Goal: Task Accomplishment & Management: Complete application form

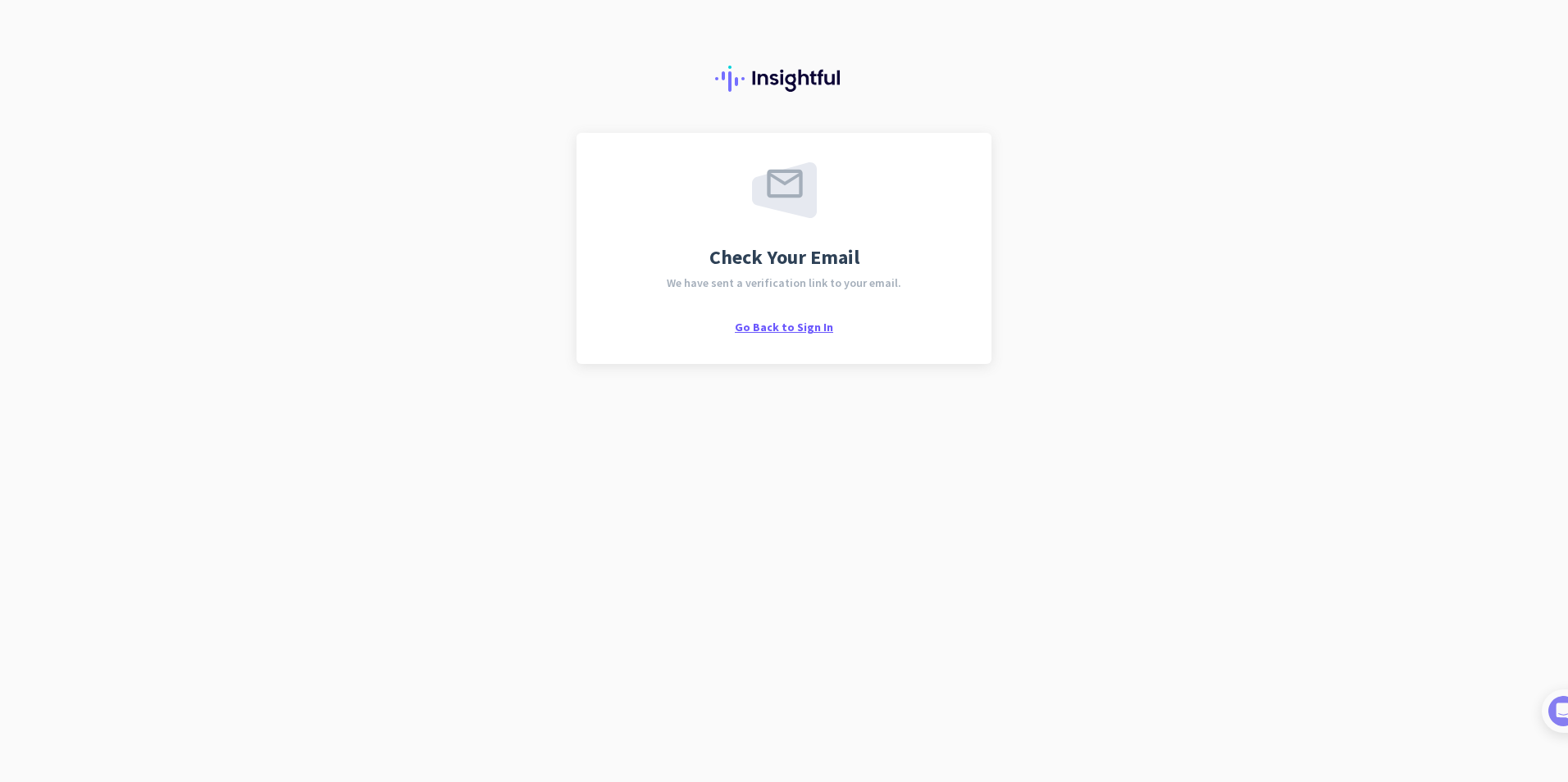
click at [791, 322] on span "Go Back to Sign In" at bounding box center [784, 327] width 98 height 15
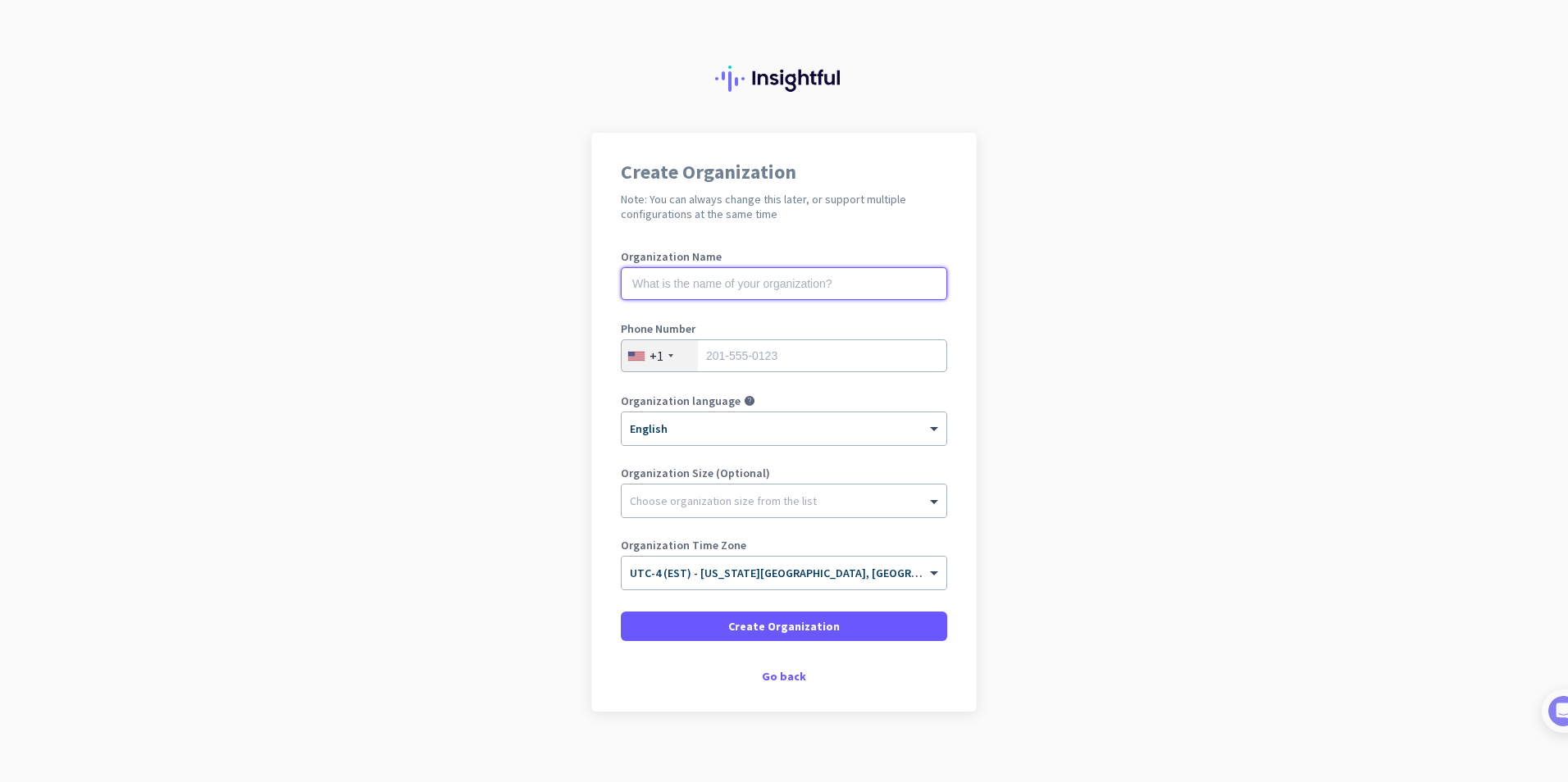
click at [660, 286] on input "text" at bounding box center [784, 284] width 326 height 33
type input "H&CO"
click at [732, 358] on input "tel" at bounding box center [784, 356] width 326 height 33
type input "09311722724"
click at [658, 354] on div "+1" at bounding box center [660, 356] width 76 height 31
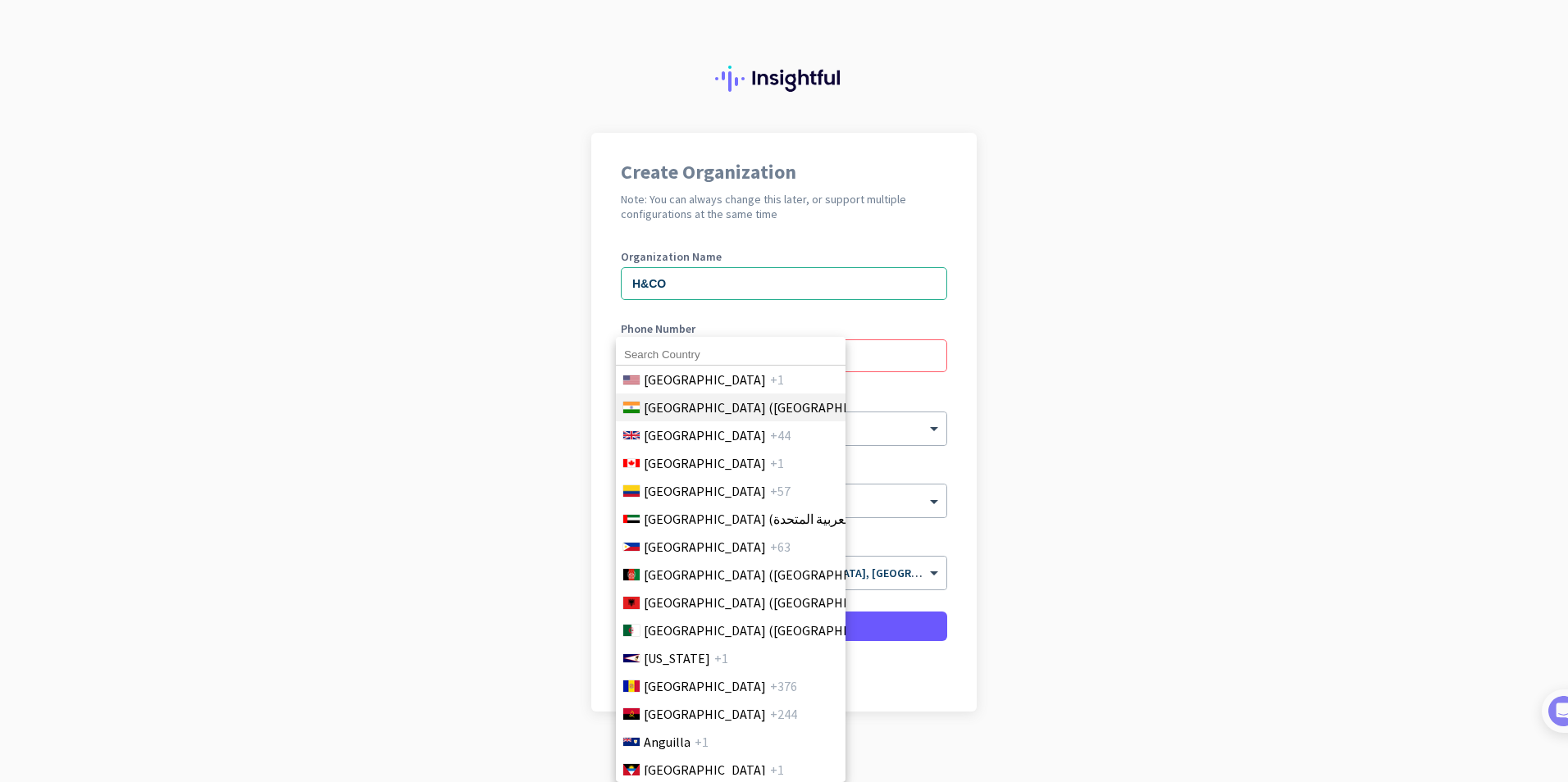
click at [661, 413] on span "[GEOGRAPHIC_DATA] ([GEOGRAPHIC_DATA])" at bounding box center [772, 408] width 256 height 20
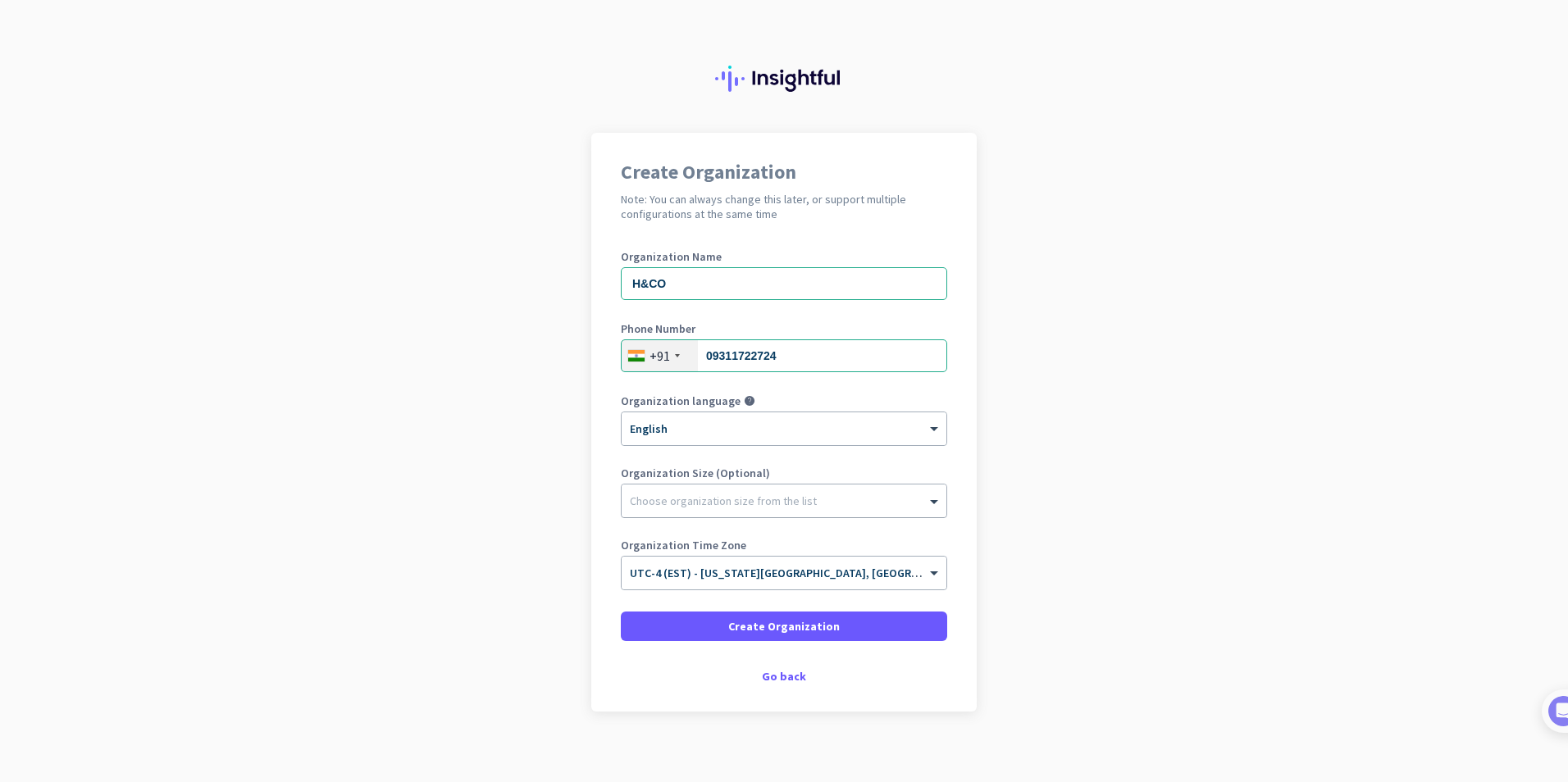
click at [675, 500] on div at bounding box center [784, 497] width 324 height 17
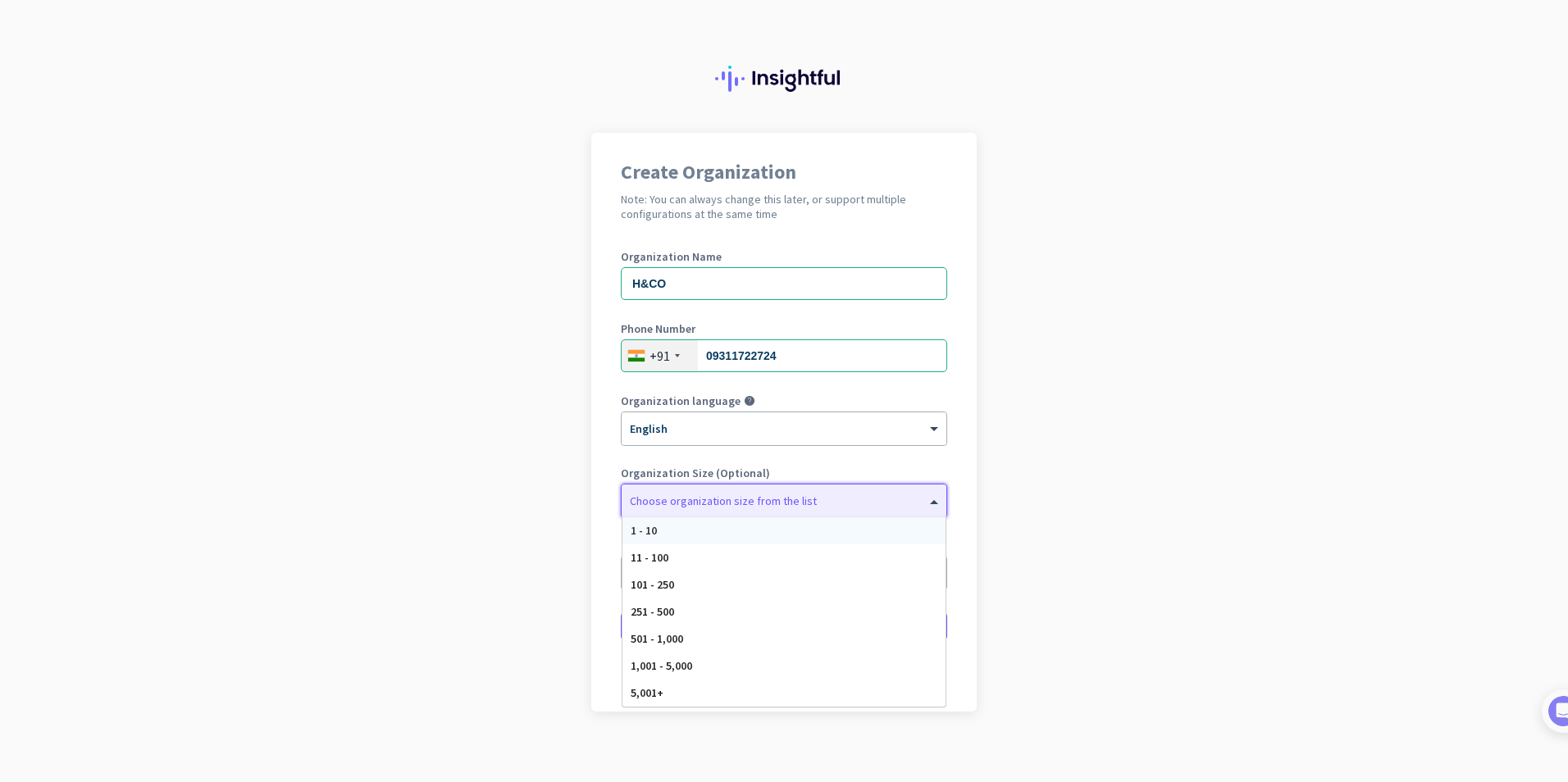
click at [659, 528] on div "1 - 10" at bounding box center [784, 531] width 323 height 27
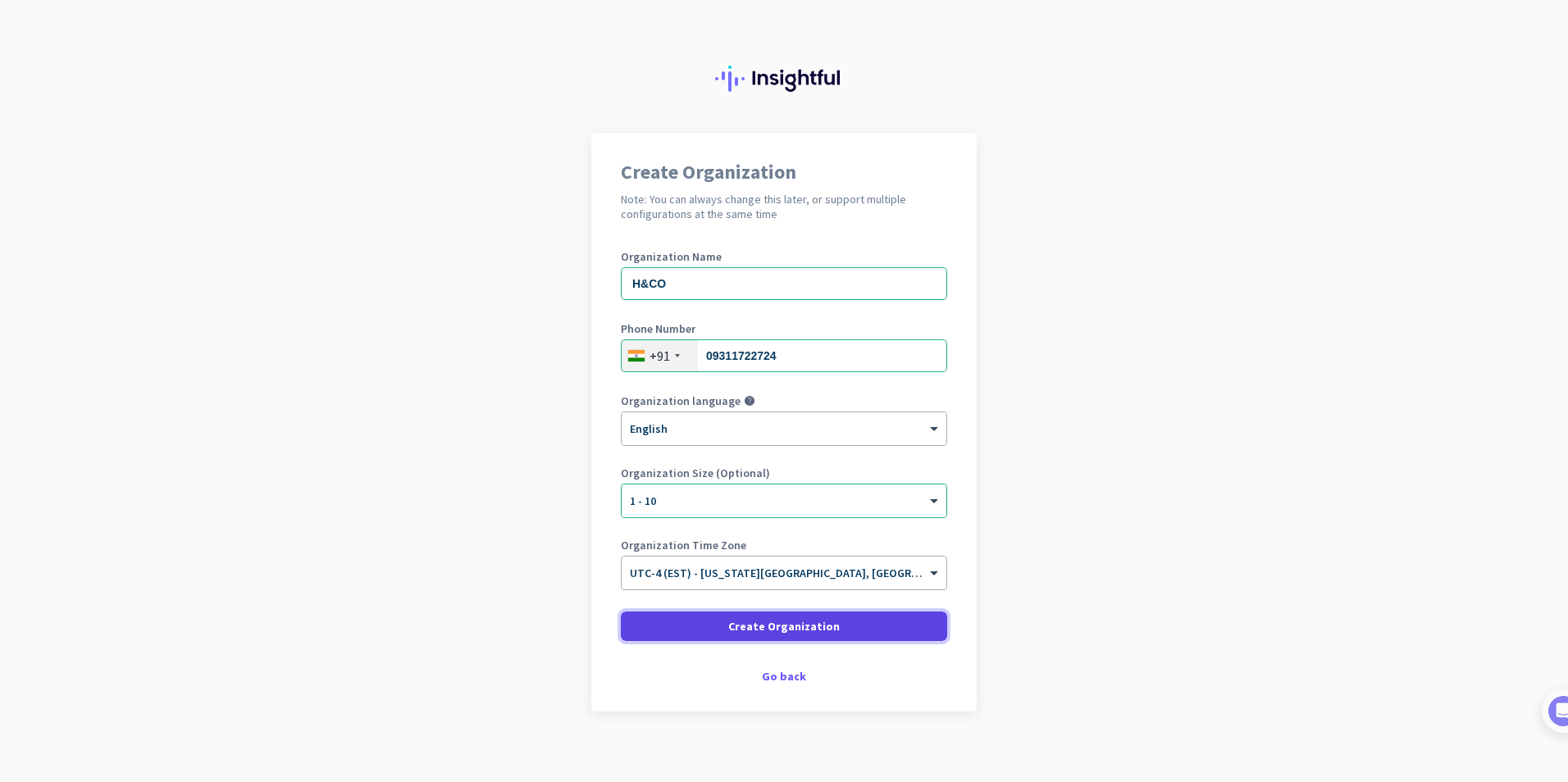
click at [737, 631] on span "Create Organization" at bounding box center [784, 627] width 111 height 17
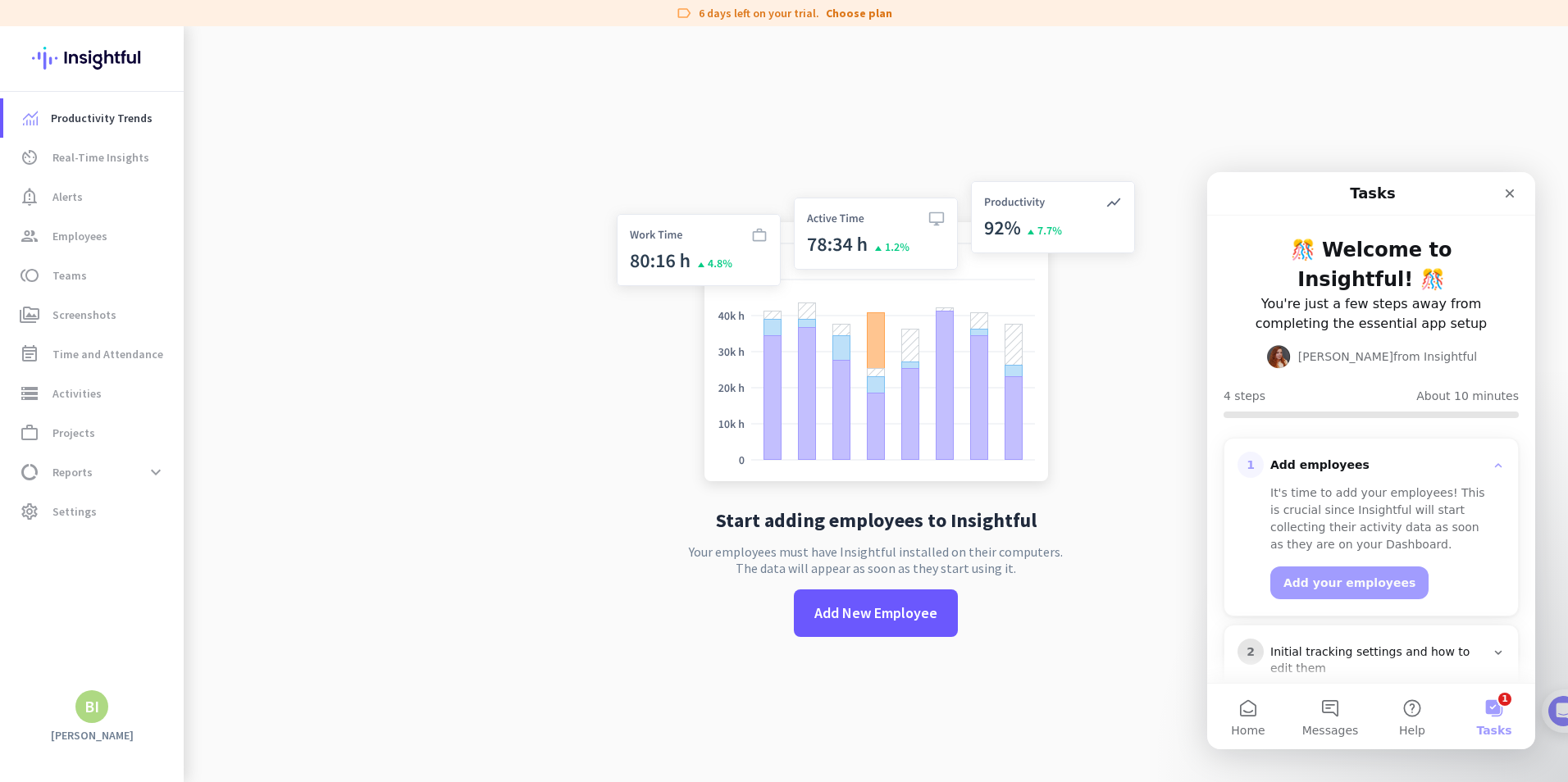
click at [570, 407] on app-no-employees "Start adding employees to Insightful Your employees must have Insightful instal…" at bounding box center [875, 417] width 1384 height 782
click at [1508, 186] on div "Close" at bounding box center [1509, 193] width 30 height 30
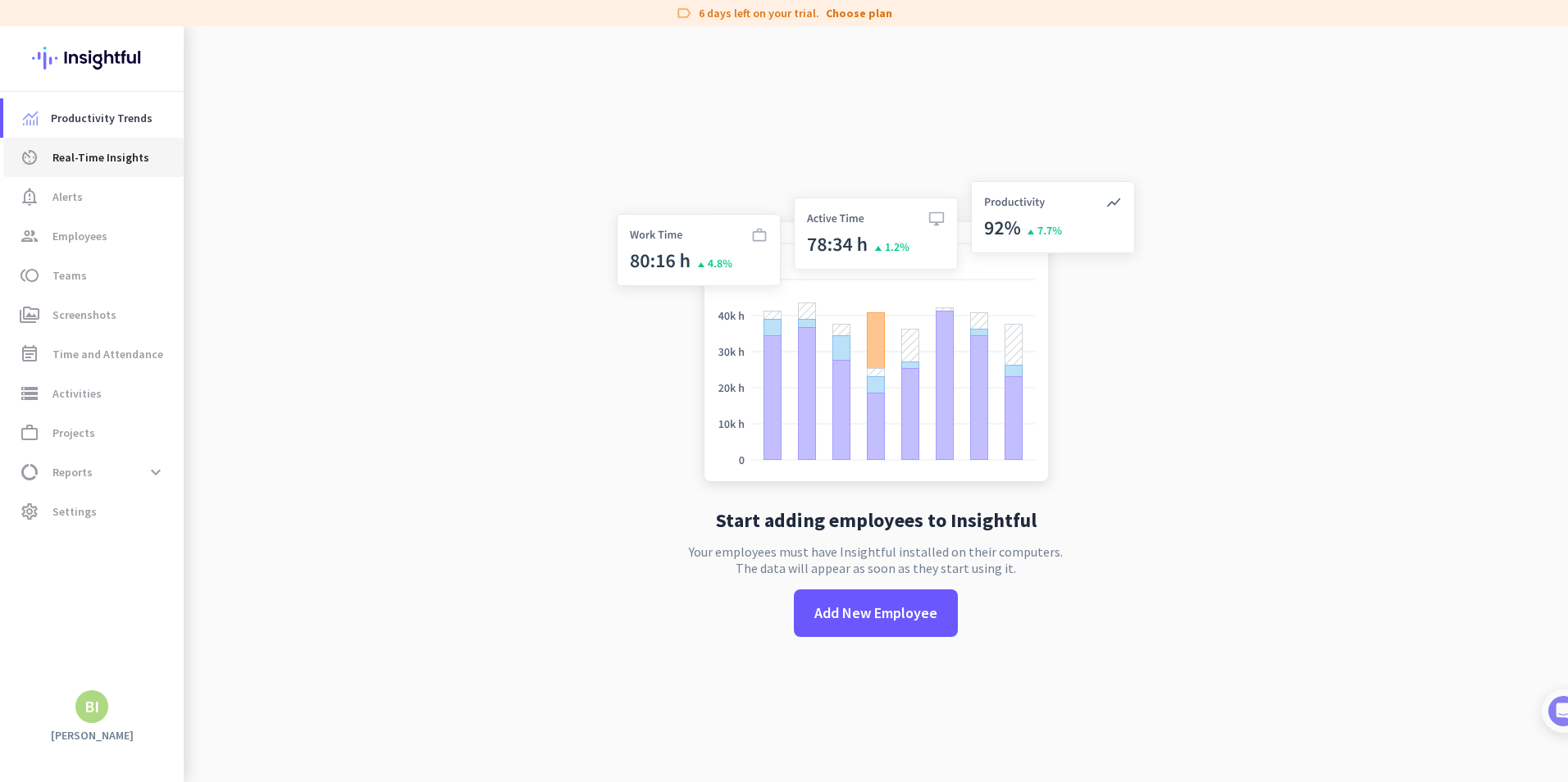
click at [107, 150] on span "Real-Time Insights" at bounding box center [101, 158] width 97 height 20
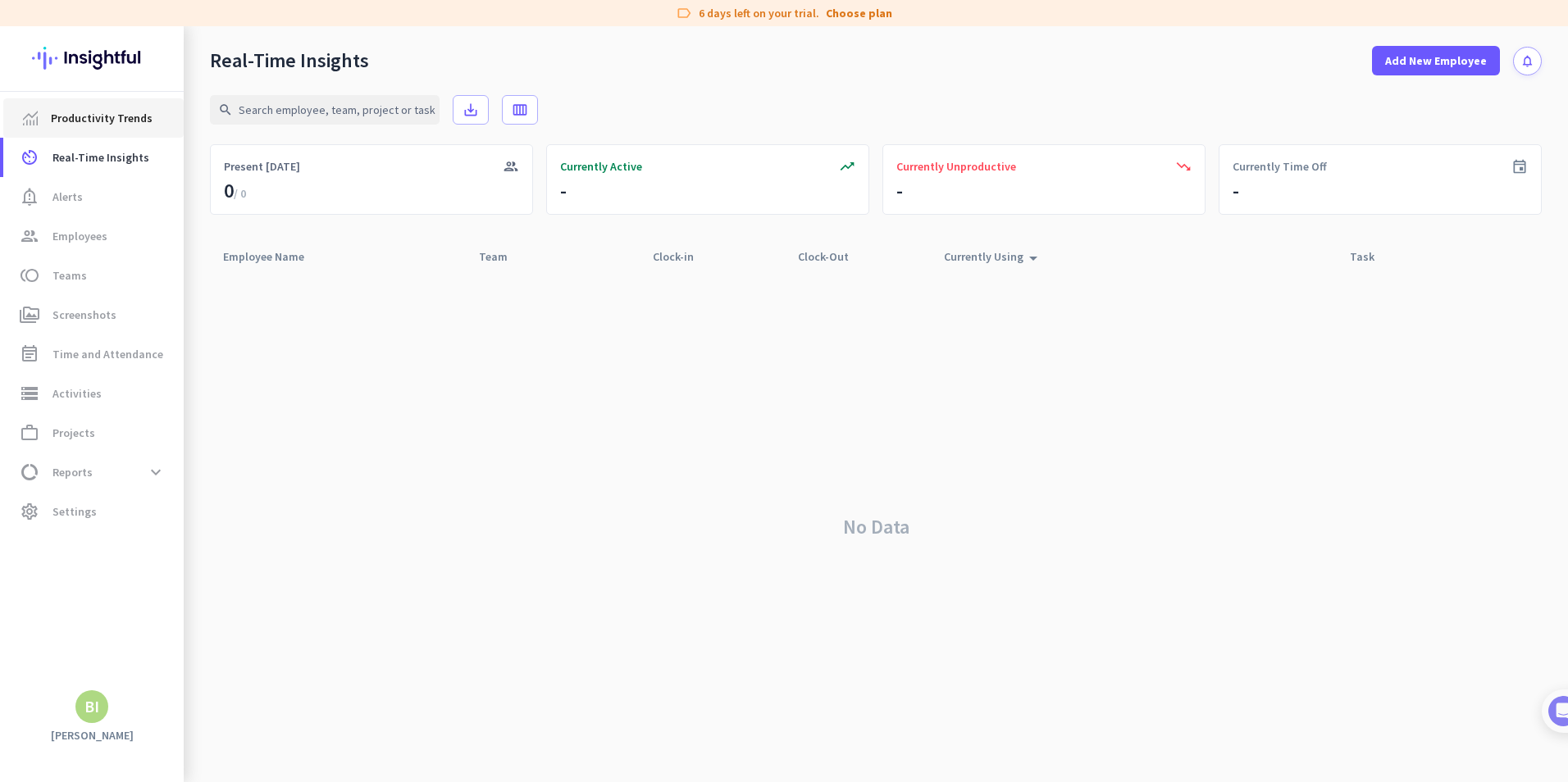
click at [99, 120] on span "Productivity Trends" at bounding box center [102, 118] width 102 height 20
